Goal: Find specific page/section: Find specific page/section

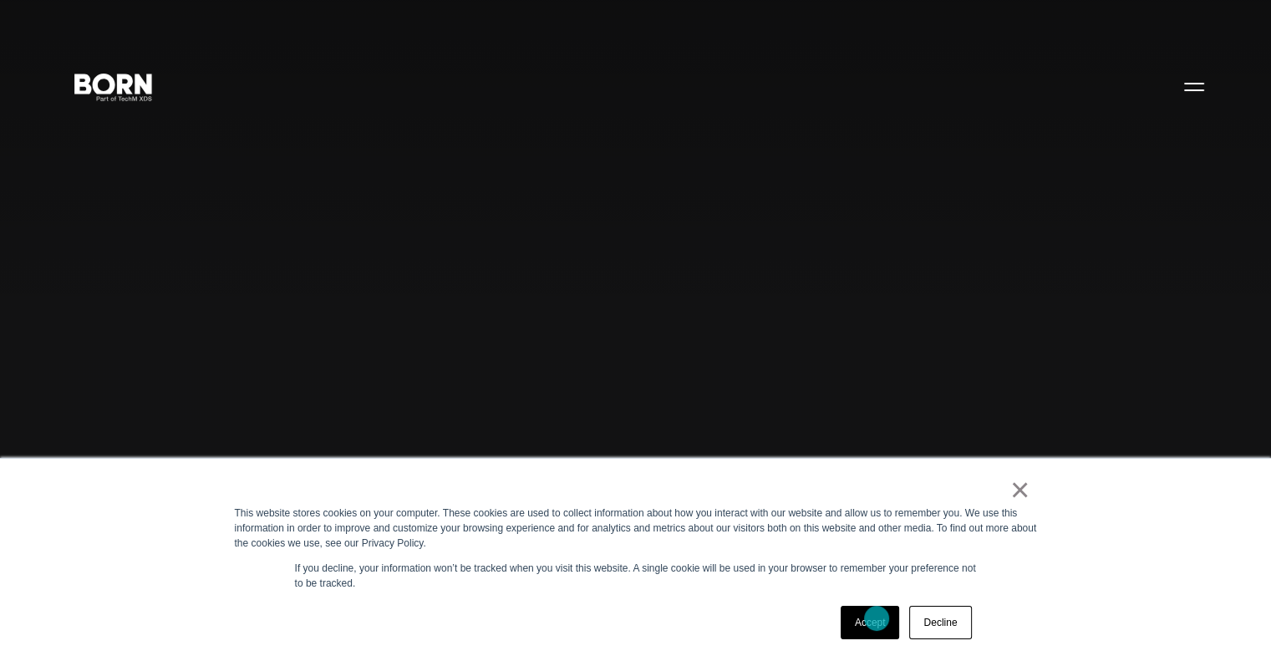
click at [873, 618] on link "Accept" at bounding box center [870, 622] width 59 height 33
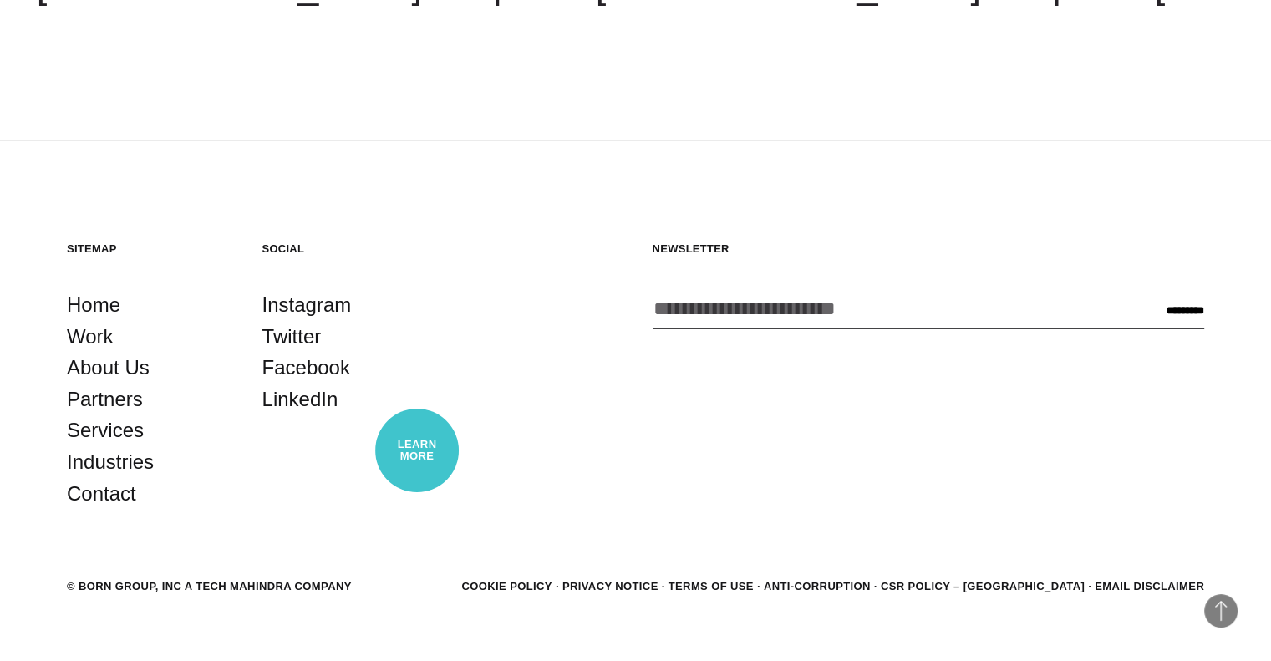
scroll to position [4785, 0]
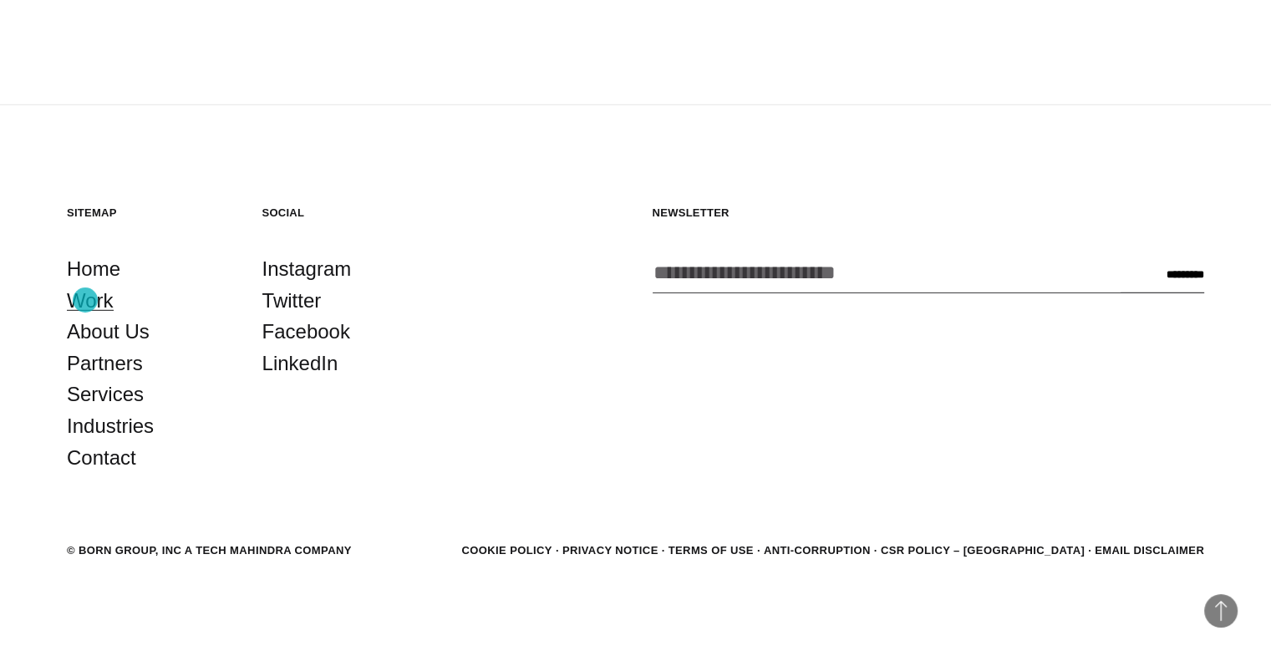
click at [85, 300] on link "Work" at bounding box center [90, 301] width 47 height 32
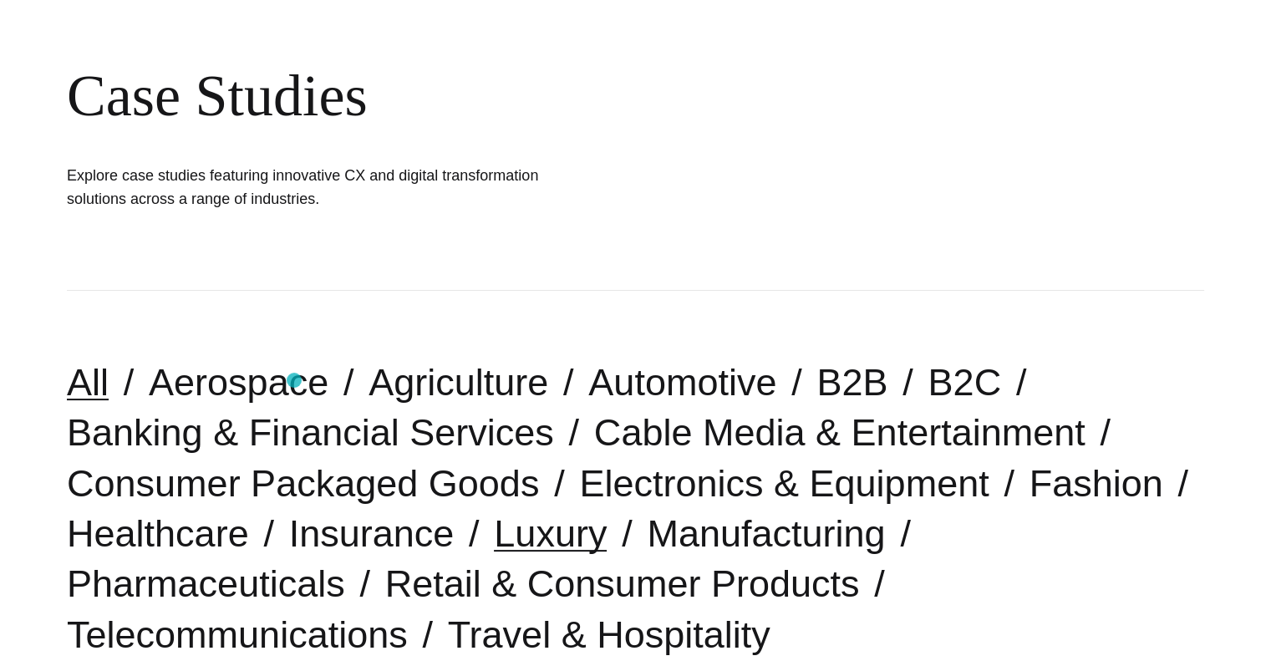
scroll to position [418, 0]
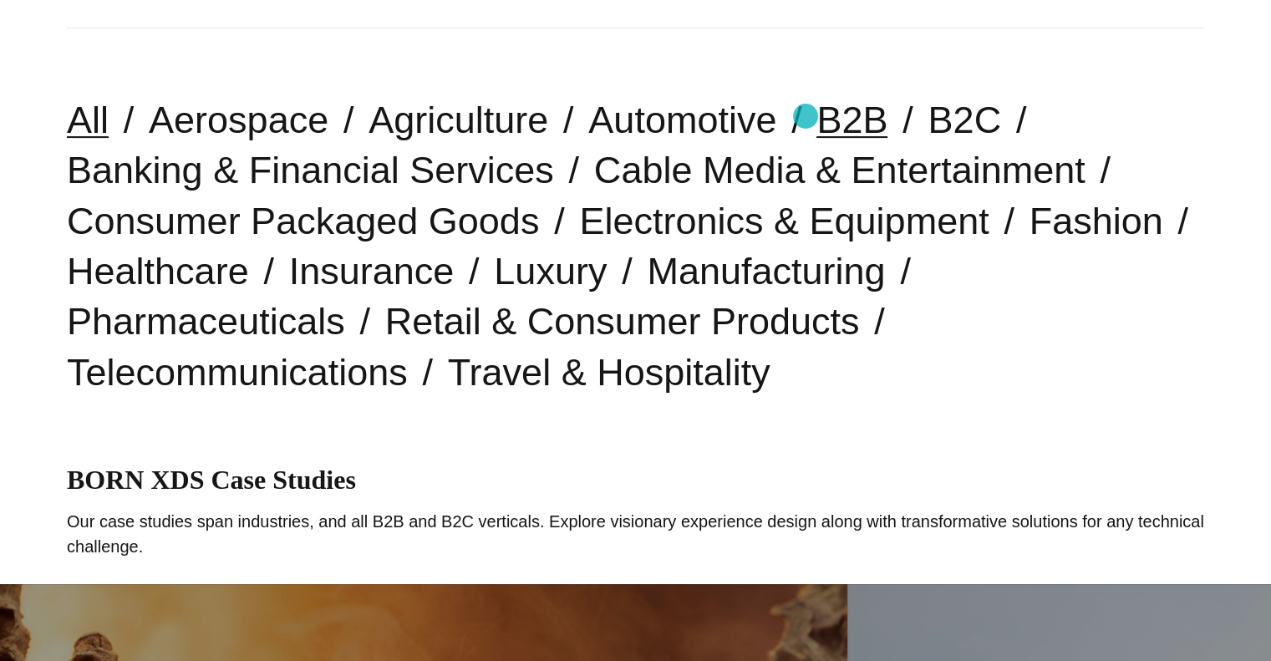
click at [817, 116] on link "B2B" at bounding box center [852, 120] width 71 height 43
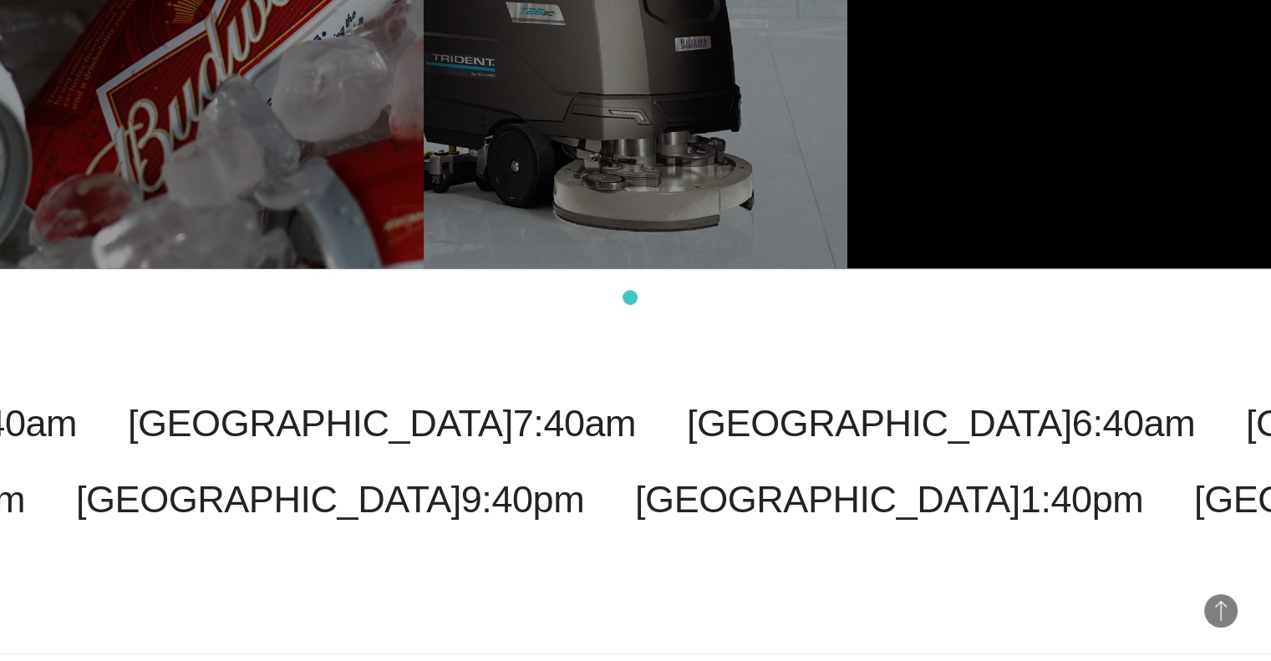
scroll to position [4595, 0]
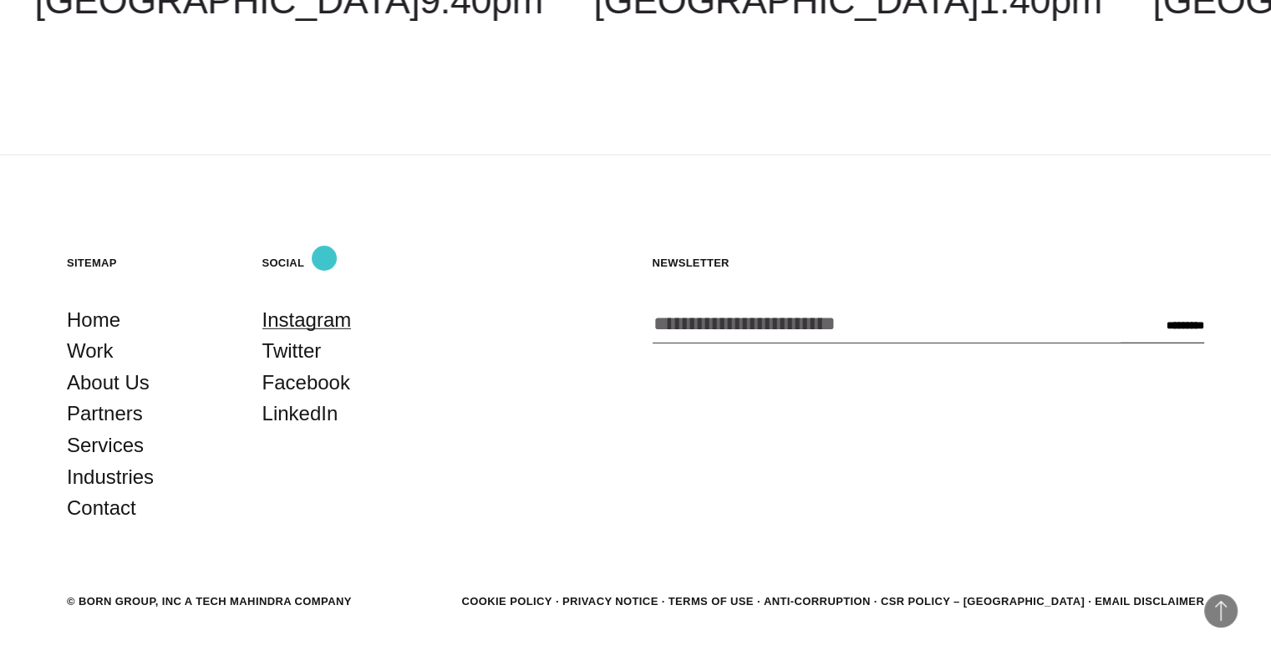
drag, startPoint x: 298, startPoint y: 344, endPoint x: 324, endPoint y: 258, distance: 89.4
